Goal: Find specific page/section: Find specific page/section

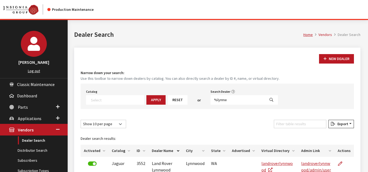
select select
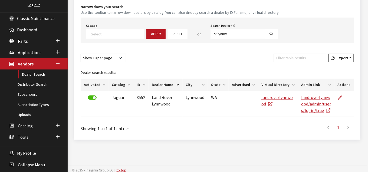
scroll to position [54, 0]
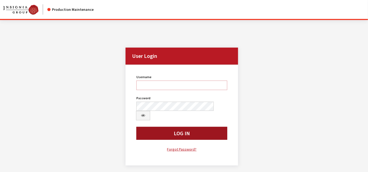
type input "bgulbrandson"
click at [200, 127] on button "Log In" at bounding box center [181, 133] width 91 height 13
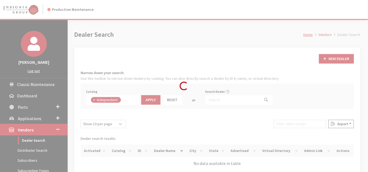
scroll to position [38, 0]
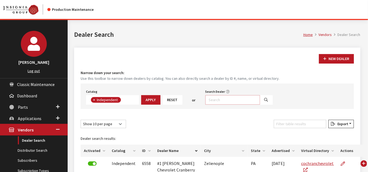
click at [226, 102] on input "Search Dealer" at bounding box center [232, 99] width 55 height 9
type input "%north hills"
click at [264, 101] on icon "Search" at bounding box center [266, 100] width 4 height 4
select select
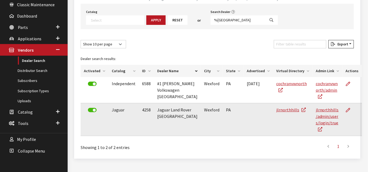
scroll to position [82, 0]
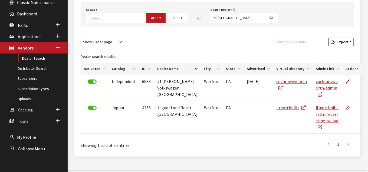
drag, startPoint x: 319, startPoint y: 109, endPoint x: 195, endPoint y: 136, distance: 126.9
click at [195, 138] on div "First 1 Last" at bounding box center [275, 144] width 163 height 12
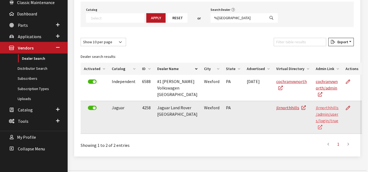
click at [318, 125] on icon at bounding box center [320, 127] width 4 height 4
